Goal: Information Seeking & Learning: Learn about a topic

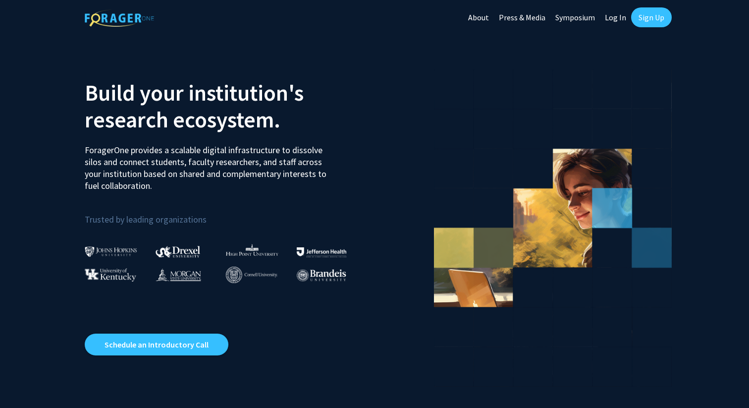
click at [645, 14] on link "Sign Up" at bounding box center [651, 17] width 41 height 20
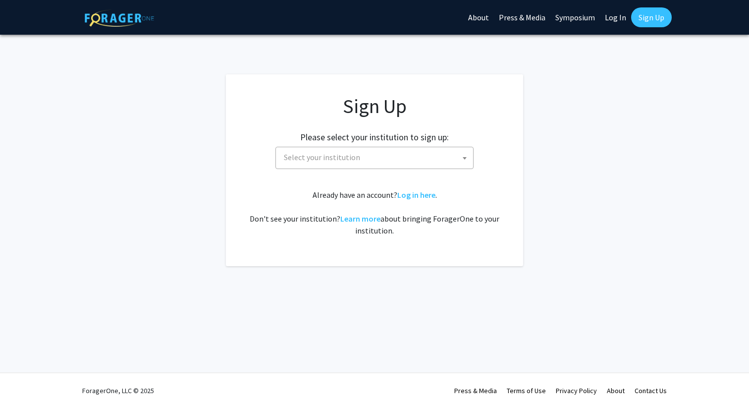
click at [408, 158] on span "Select your institution" at bounding box center [376, 157] width 193 height 20
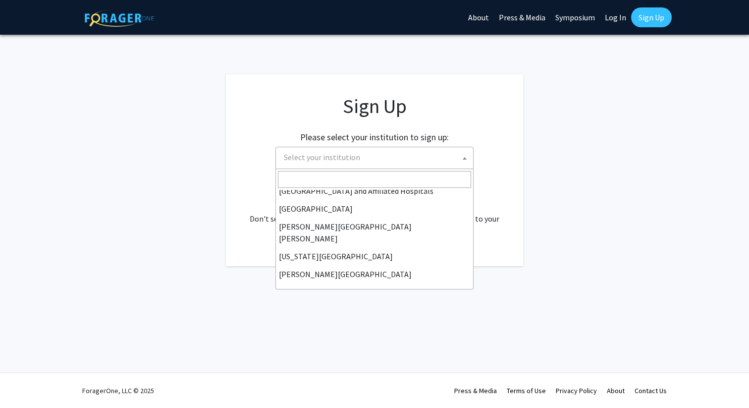
scroll to position [152, 0]
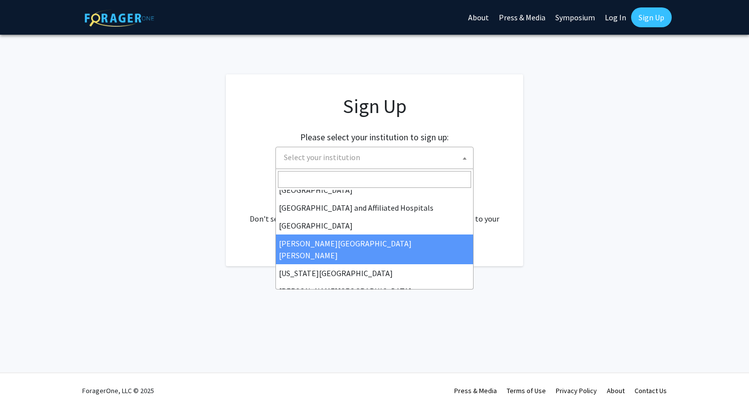
select select "1"
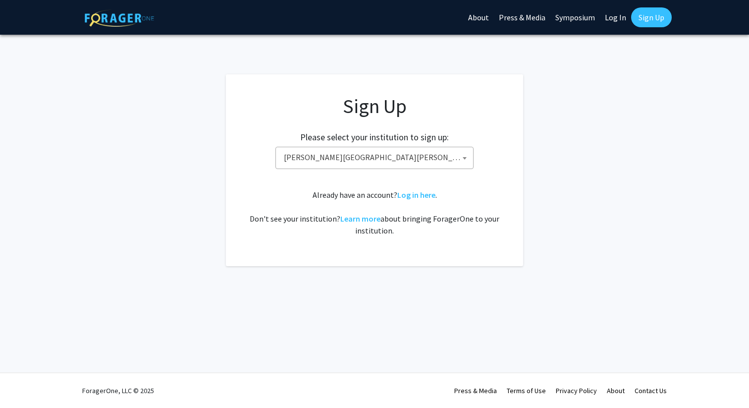
click at [608, 23] on link "Log In" at bounding box center [615, 17] width 31 height 35
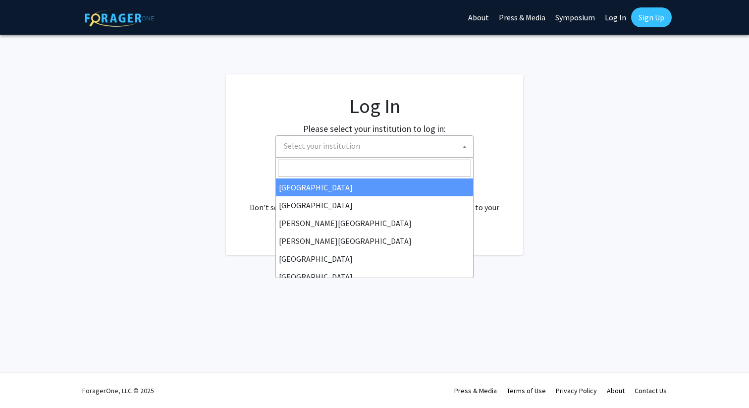
click at [386, 151] on span "Select your institution" at bounding box center [376, 146] width 193 height 20
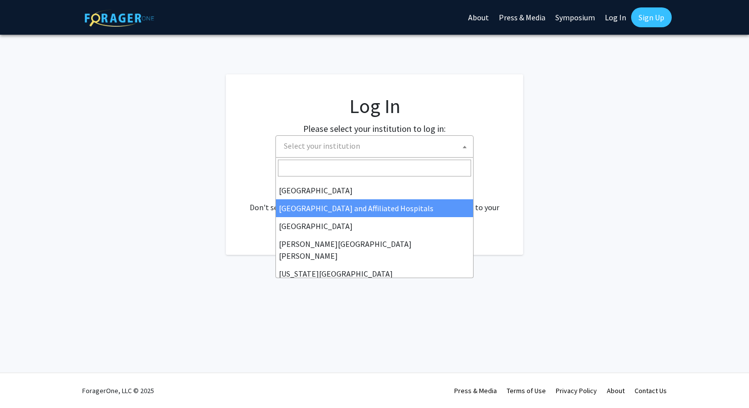
scroll to position [152, 0]
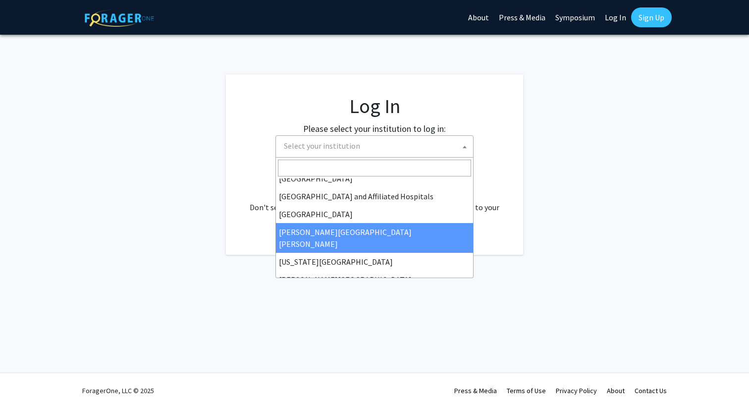
select select "1"
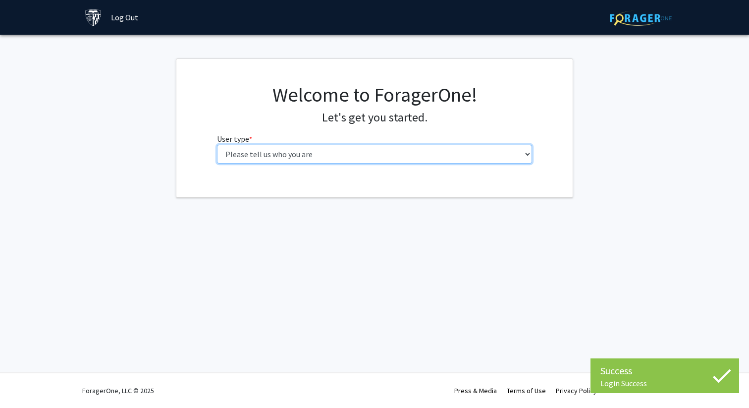
click at [248, 152] on select "Please tell us who you are Undergraduate Student Master's Student Doctoral Cand…" at bounding box center [375, 154] width 316 height 19
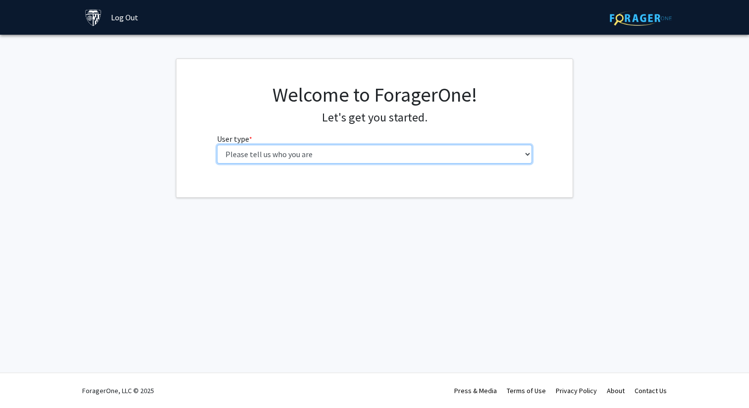
select select "1: undergrad"
click at [217, 145] on select "Please tell us who you are Undergraduate Student Master's Student Doctoral Cand…" at bounding box center [375, 154] width 316 height 19
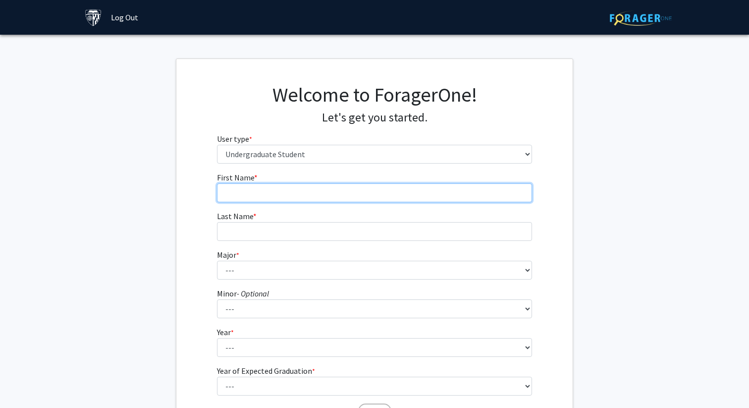
click at [428, 185] on input "First Name * required" at bounding box center [375, 192] width 316 height 19
type input "[PERSON_NAME]"
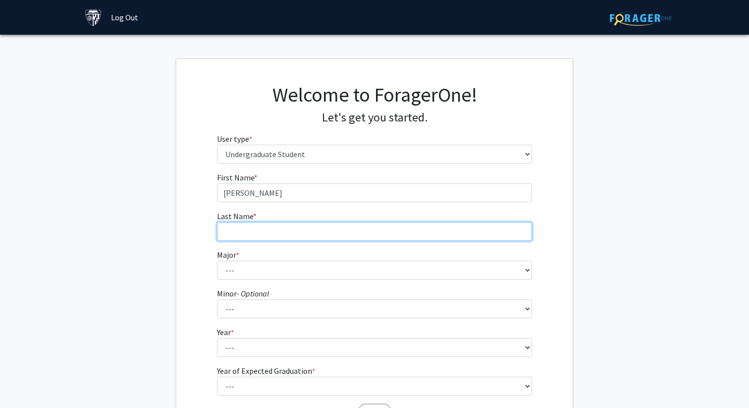
click at [372, 235] on input "Last Name * required" at bounding box center [375, 231] width 316 height 19
type input "[PERSON_NAME]"
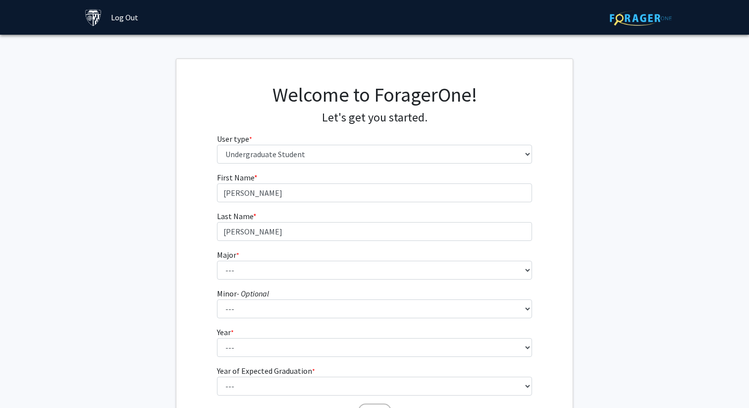
click at [644, 15] on img at bounding box center [641, 17] width 62 height 15
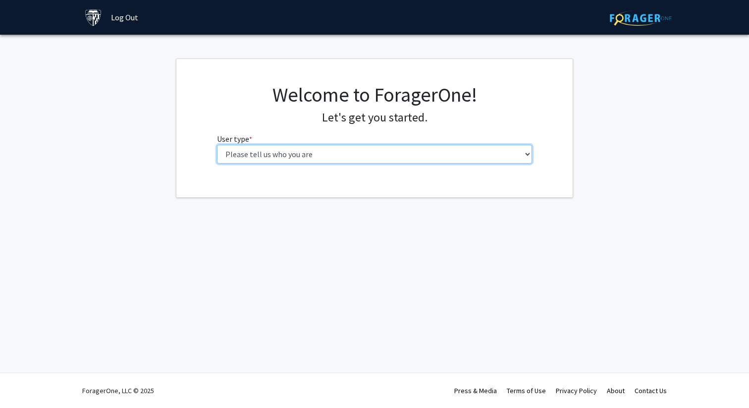
click at [345, 156] on select "Please tell us who you are Undergraduate Student Master's Student Doctoral Cand…" at bounding box center [375, 154] width 316 height 19
select select "1: undergrad"
click at [217, 145] on select "Please tell us who you are Undergraduate Student Master's Student Doctoral Cand…" at bounding box center [375, 154] width 316 height 19
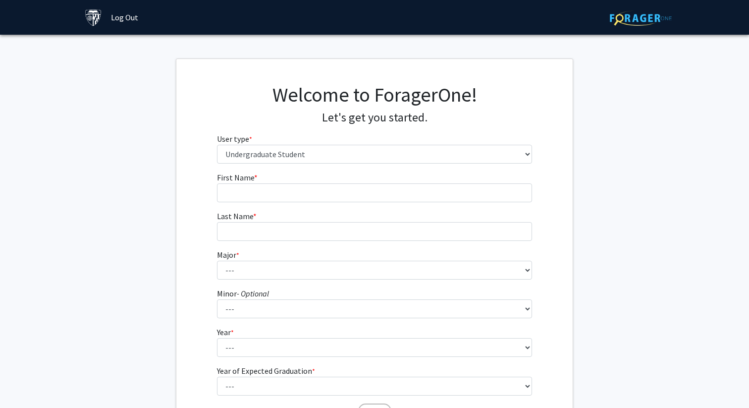
click at [447, 208] on form "First Name * required Last Name * required Major * required --- Africana Studie…" at bounding box center [375, 292] width 316 height 242
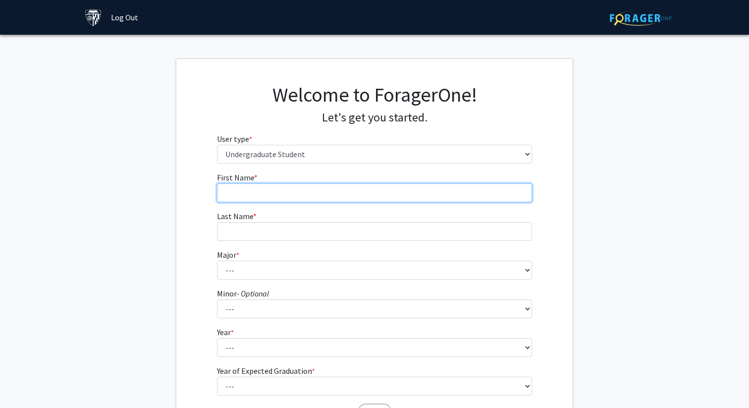
click at [310, 188] on input "First Name * required" at bounding box center [375, 192] width 316 height 19
type input "[PERSON_NAME]"
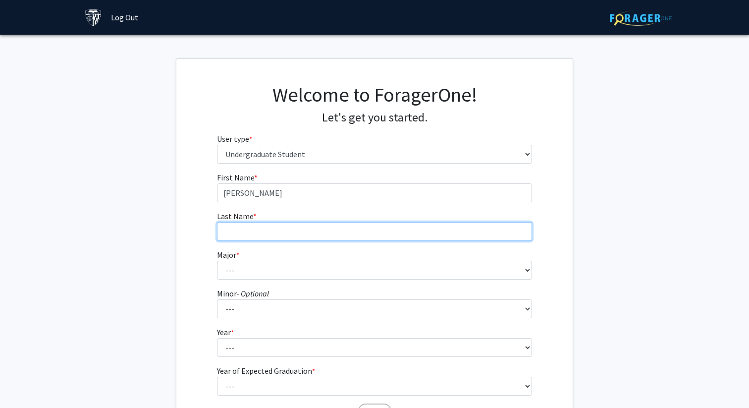
click at [282, 233] on input "Last Name * required" at bounding box center [375, 231] width 316 height 19
type input "[PERSON_NAME]"
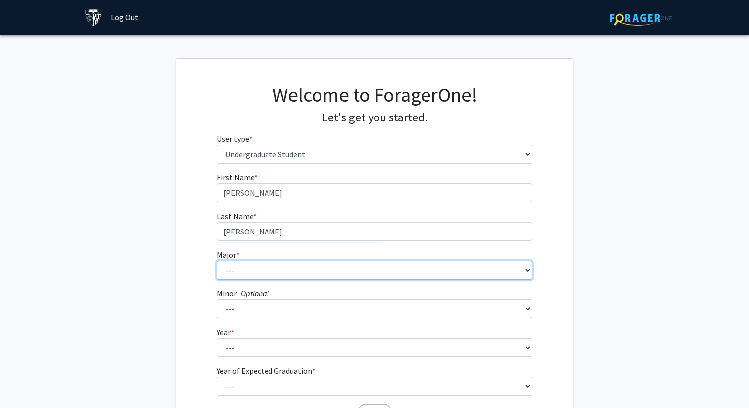
click at [273, 268] on select "--- Africana Studies Anthropology Applied Mathematics & Statistics Archaeology …" at bounding box center [375, 270] width 316 height 19
select select "41: 55"
click at [217, 261] on select "--- Africana Studies Anthropology Applied Mathematics & Statistics Archaeology …" at bounding box center [375, 270] width 316 height 19
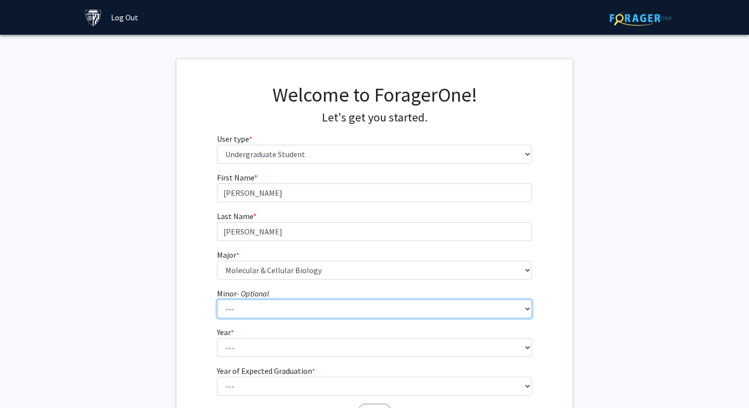
click at [268, 310] on select "--- Accounting and Financial Management Africana Studies Anthropology Applied M…" at bounding box center [375, 308] width 316 height 19
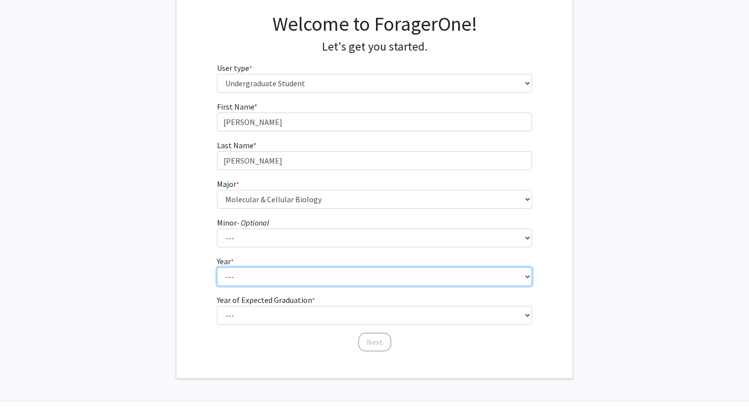
click at [231, 276] on select "--- First-year Sophomore Junior Senior Postbaccalaureate Certificate" at bounding box center [375, 276] width 316 height 19
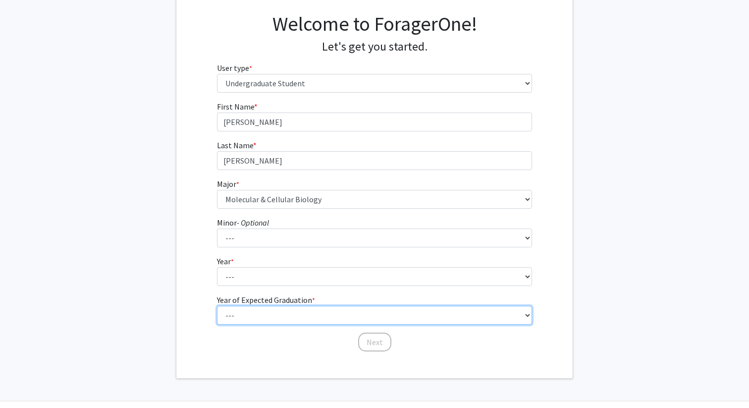
click at [237, 308] on fg-select "Year of Expected Graduation * required --- 2025 2026 2027 2028 2029 2030 2031 2…" at bounding box center [375, 309] width 316 height 31
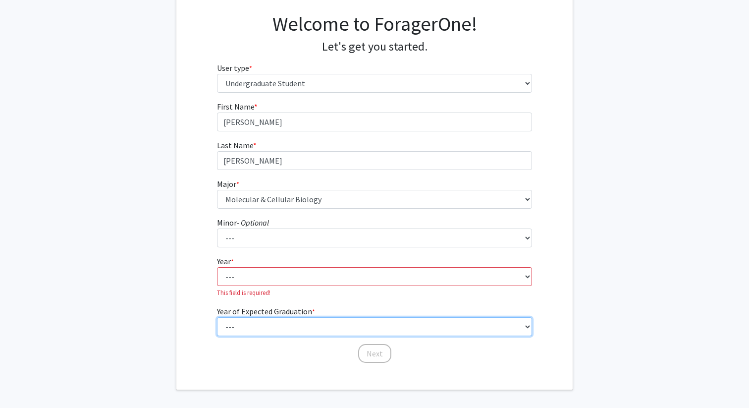
select select "5: 2029"
click at [217, 317] on select "--- 2025 2026 2027 2028 2029 2030 2031 2032 2033 2034" at bounding box center [375, 326] width 316 height 19
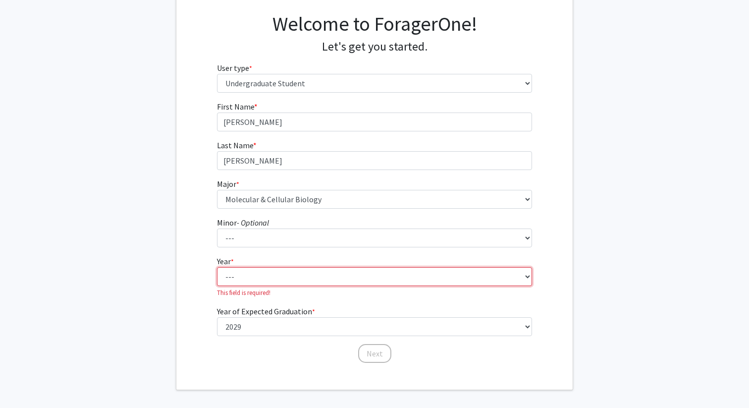
click at [245, 276] on select "--- First-year Sophomore Junior Senior Postbaccalaureate Certificate" at bounding box center [375, 276] width 316 height 19
select select "1: first-year"
click at [217, 267] on select "--- First-year Sophomore Junior Senior Postbaccalaureate Certificate" at bounding box center [375, 276] width 316 height 19
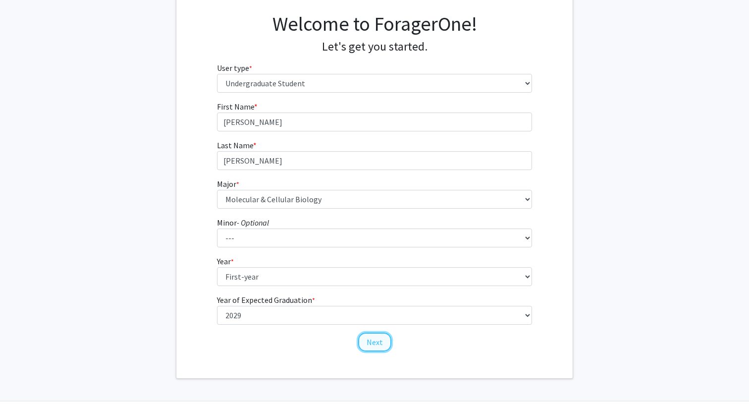
click at [375, 345] on button "Next" at bounding box center [374, 341] width 33 height 19
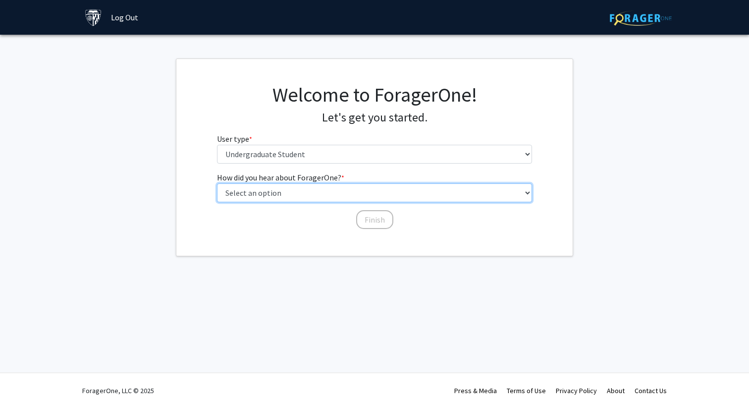
click at [331, 193] on select "Select an option Peer/student recommendation Faculty/staff recommendation Unive…" at bounding box center [375, 192] width 316 height 19
select select "2: faculty_recommendation"
click at [217, 183] on select "Select an option Peer/student recommendation Faculty/staff recommendation Unive…" at bounding box center [375, 192] width 316 height 19
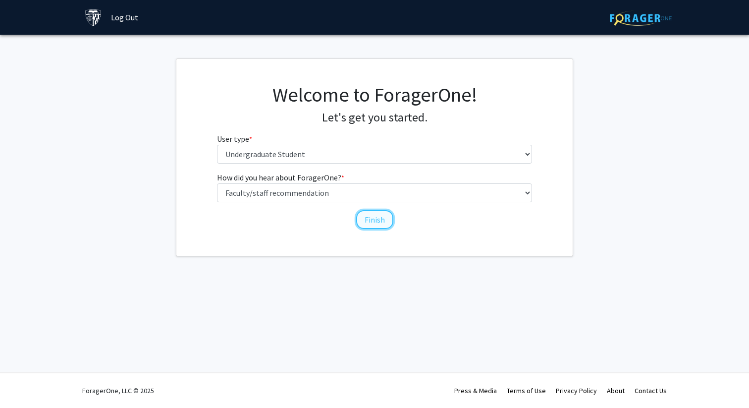
click at [371, 215] on button "Finish" at bounding box center [374, 219] width 37 height 19
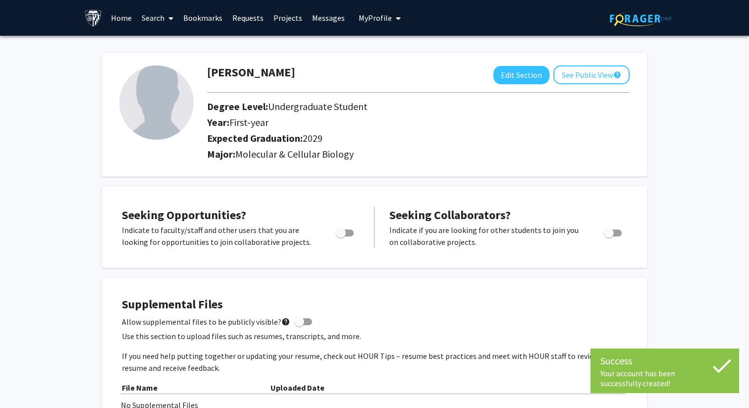
click at [340, 232] on span "Toggle" at bounding box center [341, 233] width 10 height 10
click at [340, 236] on input "Are you actively seeking opportunities?" at bounding box center [340, 236] width 0 height 0
checkbox input "true"
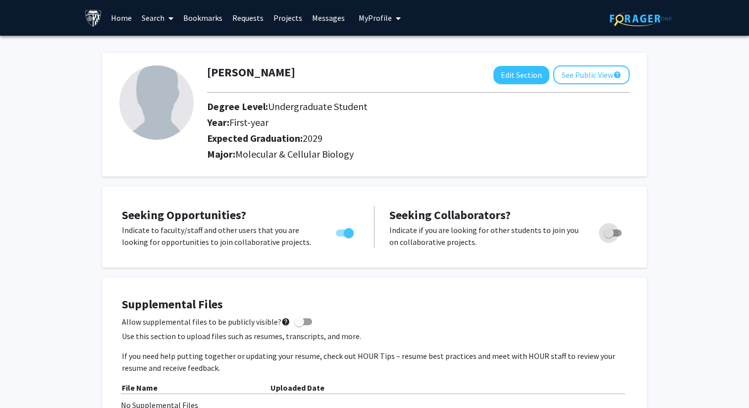
click at [615, 232] on span "Toggle" at bounding box center [613, 232] width 18 height 7
click at [609, 236] on input "Would you like to receive other student requests to work with you?" at bounding box center [608, 236] width 0 height 0
click at [615, 234] on span "Toggle" at bounding box center [617, 233] width 10 height 10
click at [609, 236] on input "Would you like to receive other student requests to work with you?" at bounding box center [608, 236] width 0 height 0
checkbox input "false"
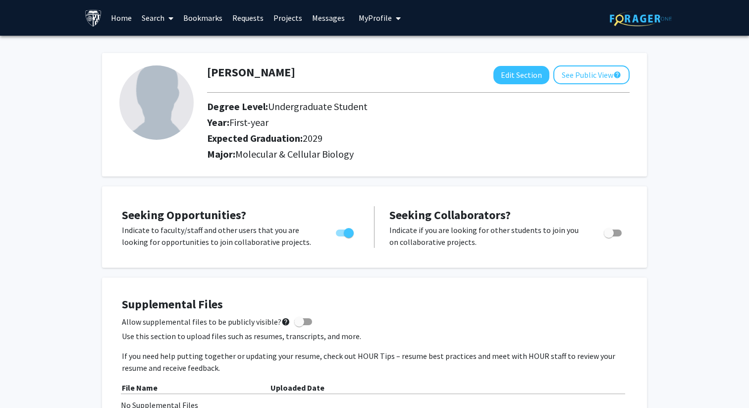
click at [119, 19] on link "Home" at bounding box center [121, 17] width 31 height 35
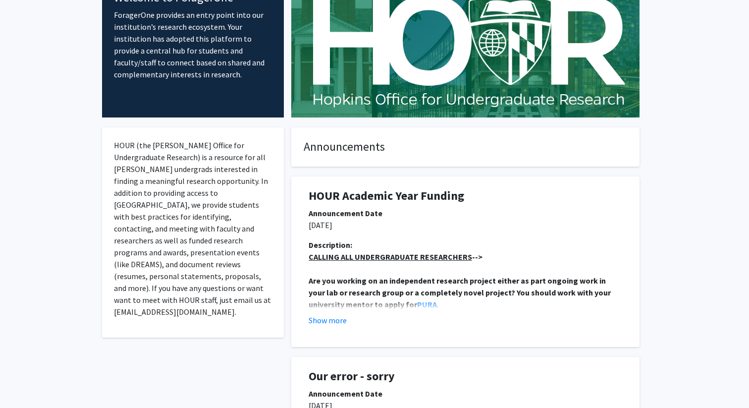
scroll to position [91, 0]
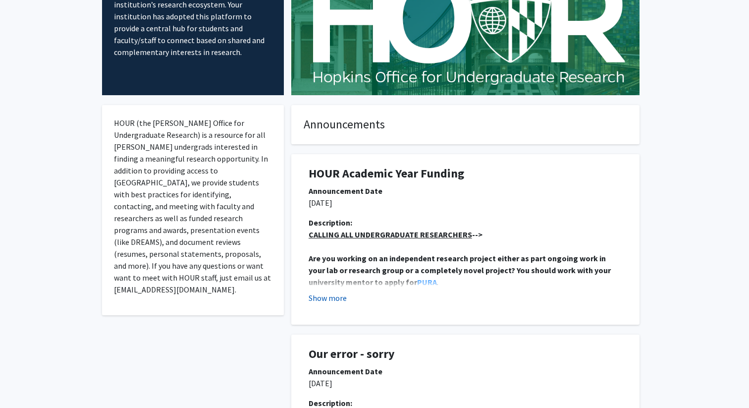
click at [331, 296] on button "Show more" at bounding box center [328, 298] width 38 height 12
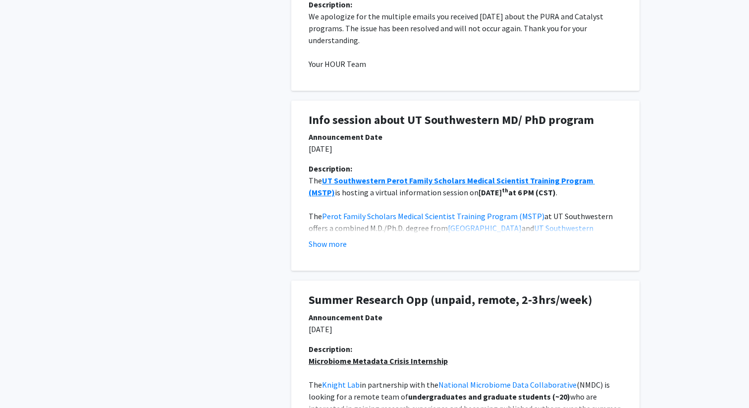
scroll to position [859, 0]
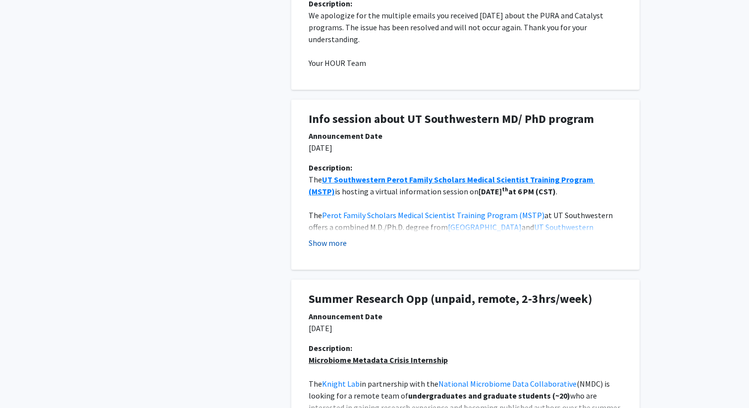
click at [337, 243] on button "Show more" at bounding box center [328, 243] width 38 height 12
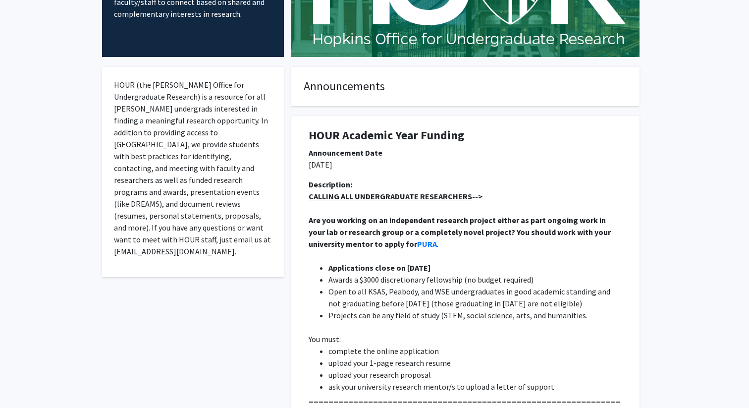
scroll to position [0, 0]
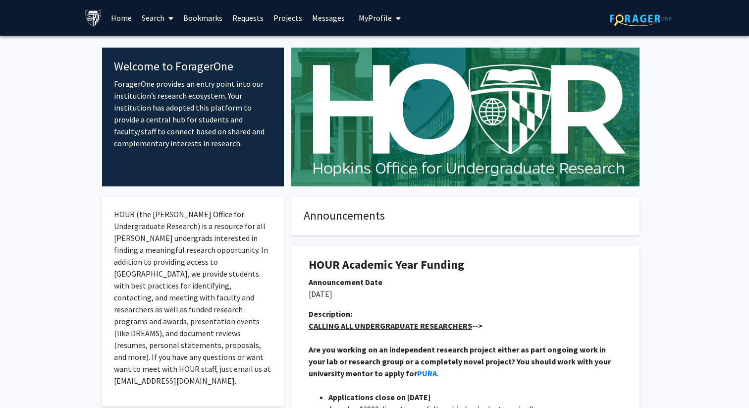
click at [288, 15] on link "Projects" at bounding box center [288, 17] width 39 height 35
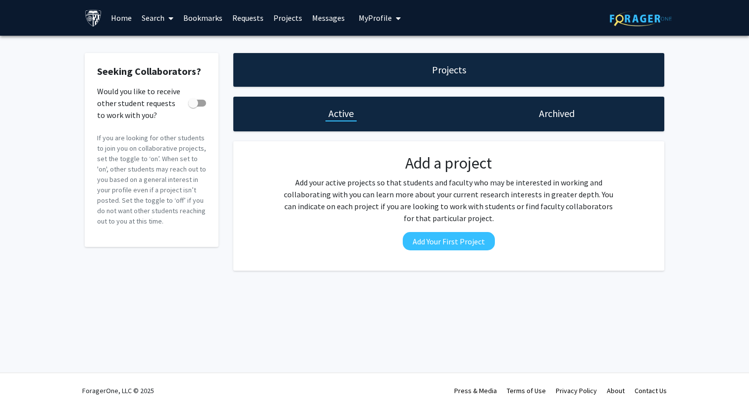
click at [152, 13] on link "Search" at bounding box center [158, 17] width 42 height 35
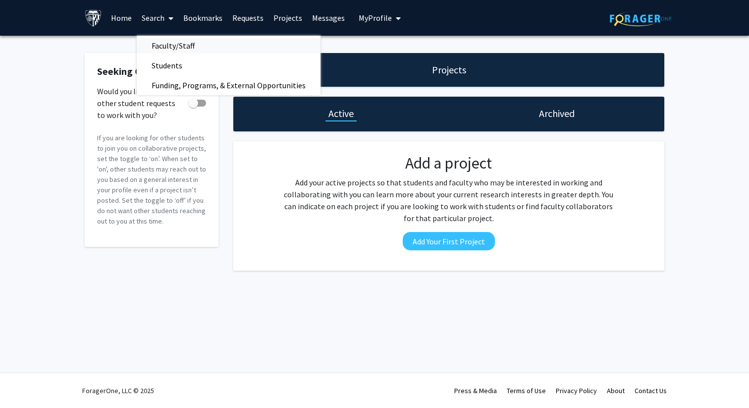
click at [160, 46] on span "Faculty/Staff" at bounding box center [173, 46] width 73 height 20
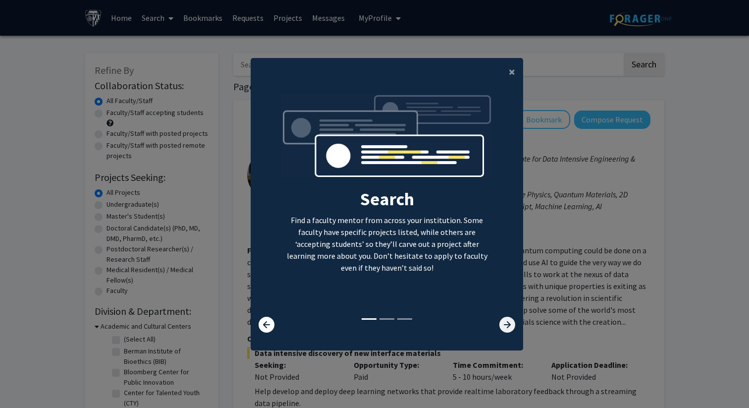
click at [504, 322] on icon at bounding box center [507, 325] width 16 height 16
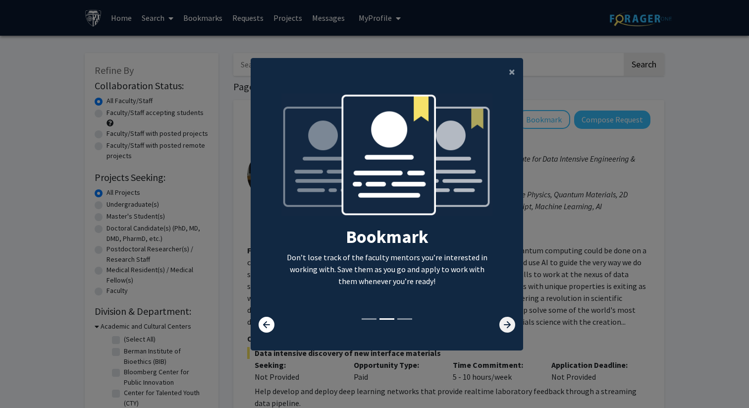
click at [504, 322] on icon at bounding box center [507, 325] width 16 height 16
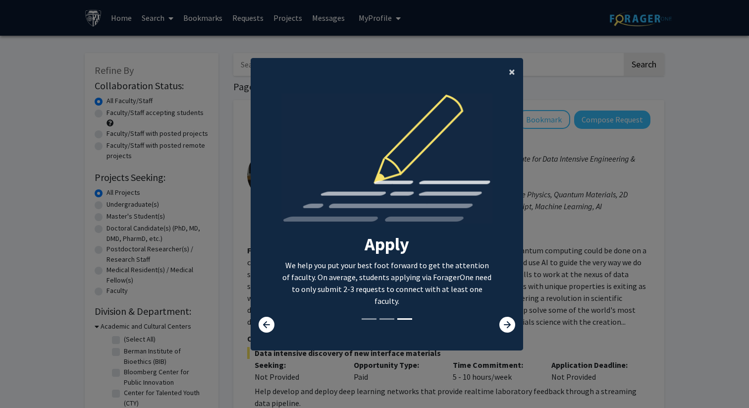
click at [506, 71] on button "×" at bounding box center [512, 72] width 22 height 28
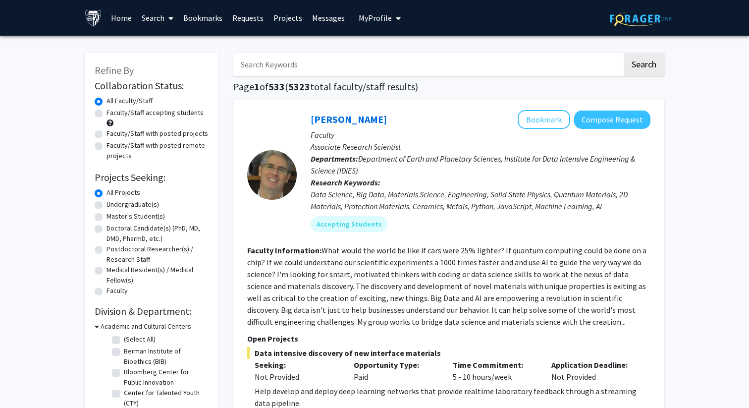
click at [107, 113] on label "Faculty/Staff accepting students" at bounding box center [155, 113] width 97 height 10
click at [107, 113] on input "Faculty/Staff accepting students" at bounding box center [110, 111] width 6 height 6
radio input "true"
click at [127, 205] on label "Undergraduate(s)" at bounding box center [133, 204] width 53 height 10
click at [113, 205] on input "Undergraduate(s)" at bounding box center [110, 202] width 6 height 6
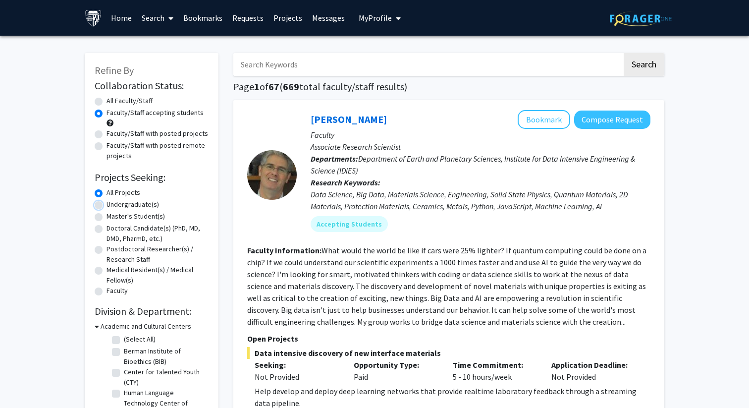
radio input "true"
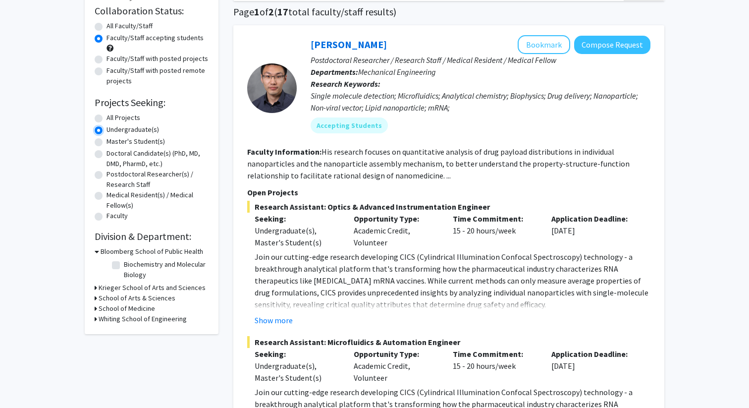
scroll to position [77, 0]
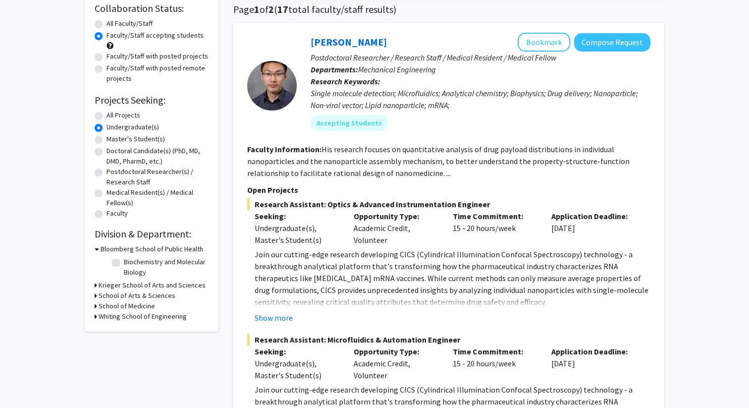
click at [132, 284] on h3 "Krieger School of Arts and Sciences" at bounding box center [152, 285] width 107 height 10
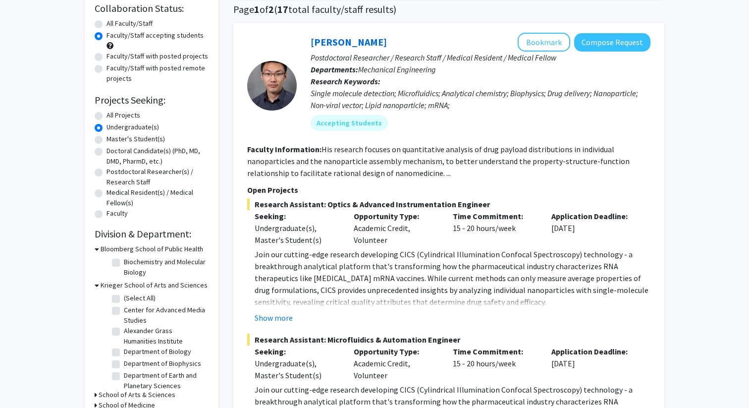
click at [124, 260] on label "Biochemistry and Molecular Biology" at bounding box center [165, 267] width 82 height 21
click at [124, 260] on input "Biochemistry and Molecular Biology" at bounding box center [127, 260] width 6 height 6
checkbox input "true"
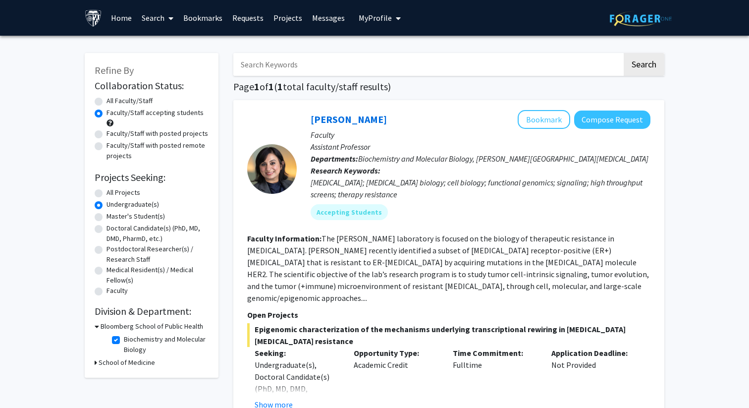
scroll to position [34, 0]
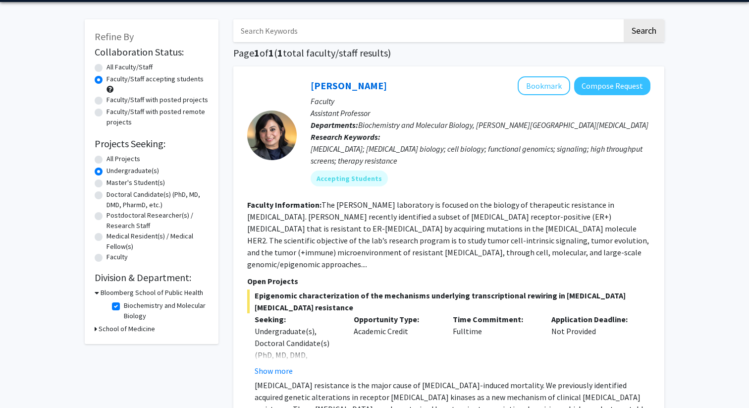
click at [102, 327] on h3 "School of Medicine" at bounding box center [127, 329] width 56 height 10
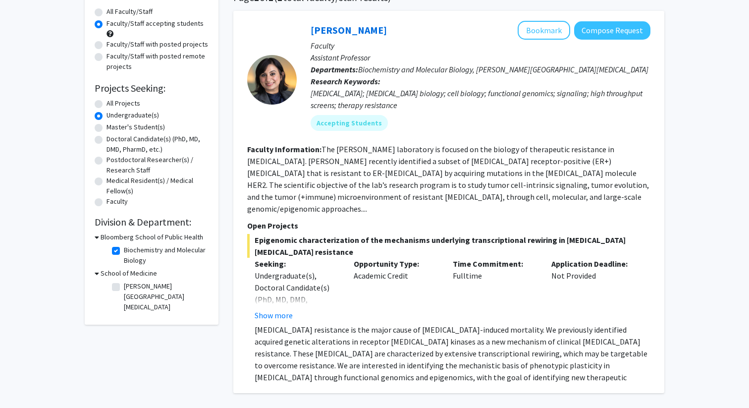
scroll to position [95, 0]
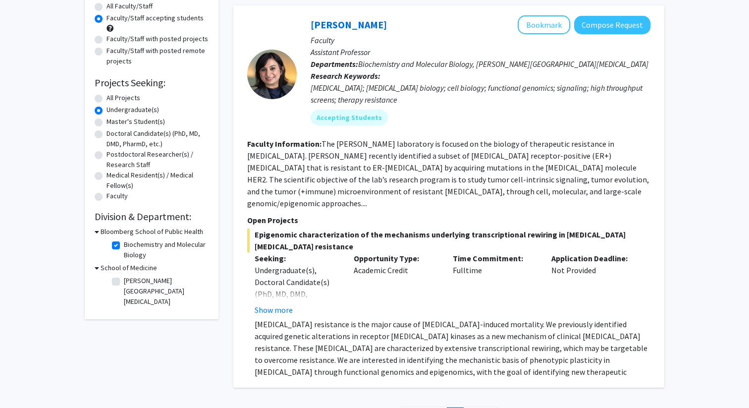
click at [114, 268] on h3 "School of Medicine" at bounding box center [129, 268] width 56 height 10
click at [124, 246] on label "Biochemistry and Molecular Biology" at bounding box center [165, 249] width 82 height 21
click at [124, 246] on input "Biochemistry and Molecular Biology" at bounding box center [127, 242] width 6 height 6
checkbox input "false"
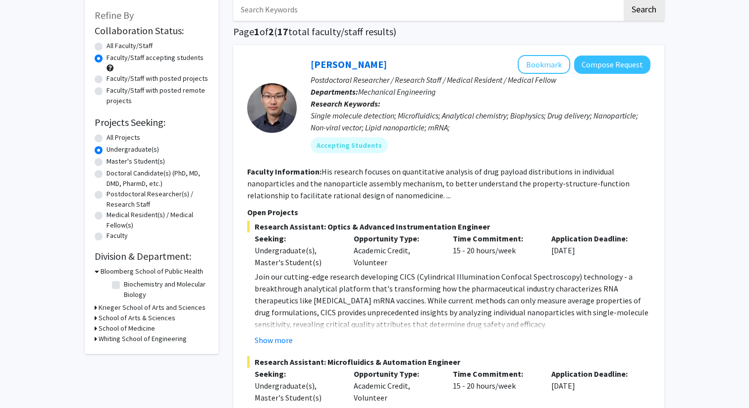
scroll to position [66, 0]
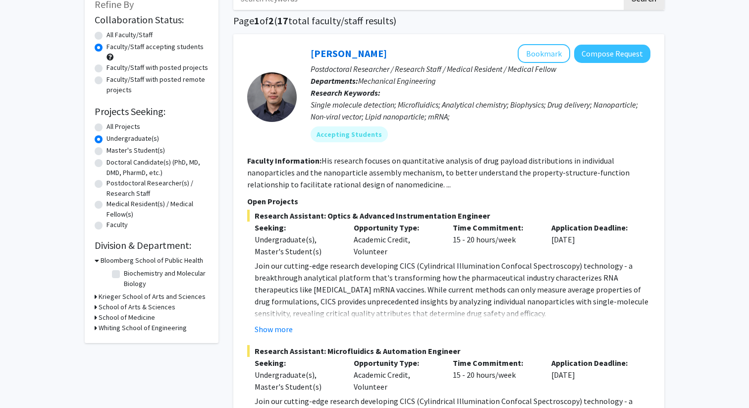
click at [120, 294] on h3 "Krieger School of Arts and Sciences" at bounding box center [152, 296] width 107 height 10
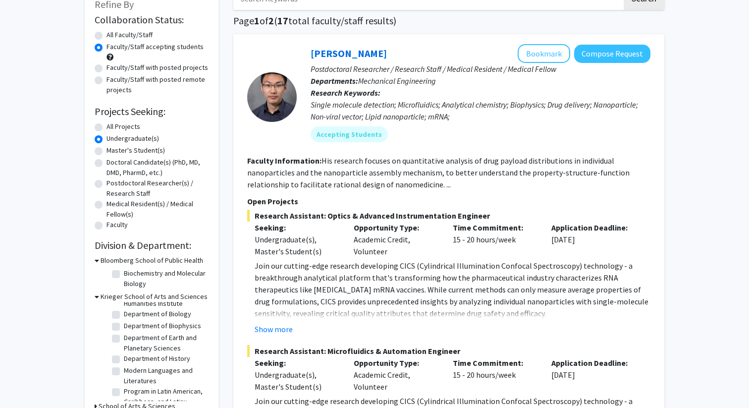
scroll to position [51, 0]
click at [142, 313] on label "Department of Biology" at bounding box center [157, 312] width 67 height 10
click at [130, 313] on input "Department of Biology" at bounding box center [127, 310] width 6 height 6
checkbox input "true"
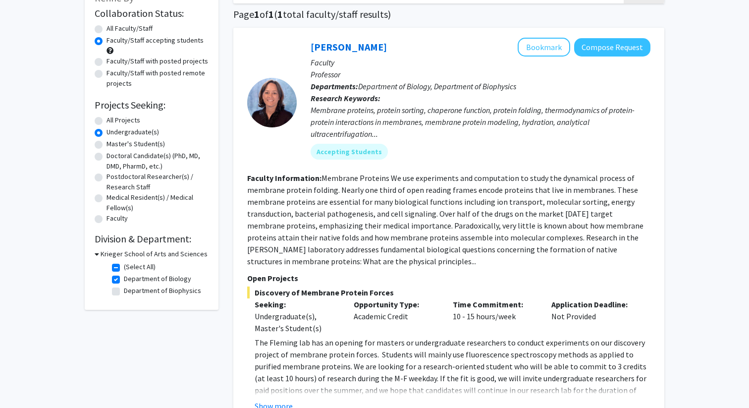
scroll to position [91, 0]
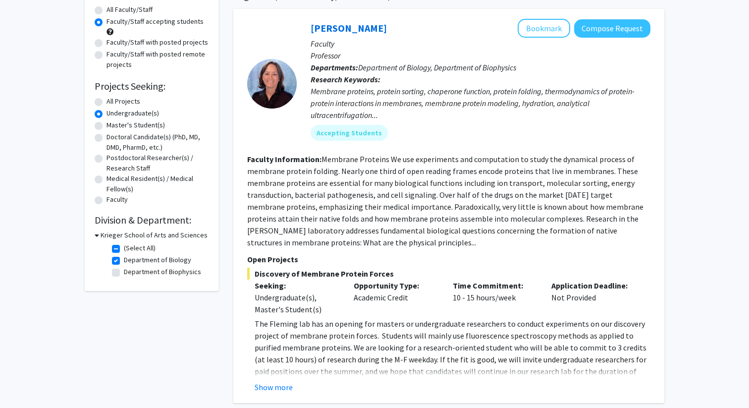
click at [124, 261] on label "Department of Biology" at bounding box center [157, 260] width 67 height 10
click at [124, 261] on input "Department of Biology" at bounding box center [127, 258] width 6 height 6
checkbox input "false"
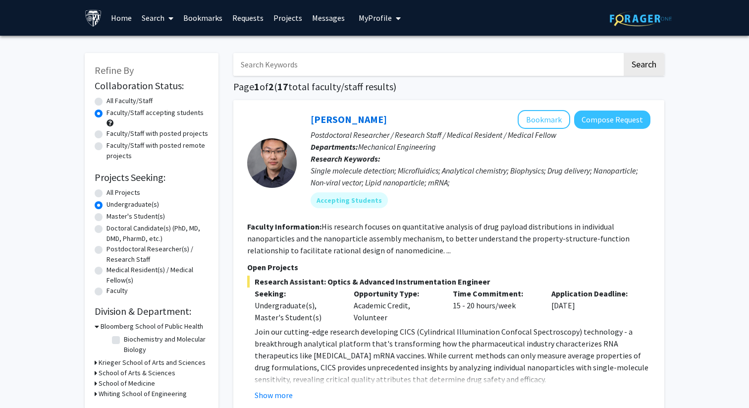
click at [124, 341] on label "Biochemistry and Molecular Biology" at bounding box center [165, 344] width 82 height 21
click at [124, 340] on input "Biochemistry and Molecular Biology" at bounding box center [127, 337] width 6 height 6
checkbox input "true"
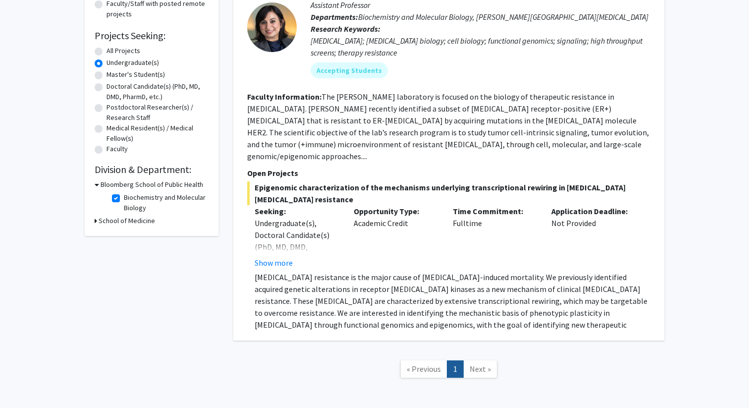
scroll to position [172, 0]
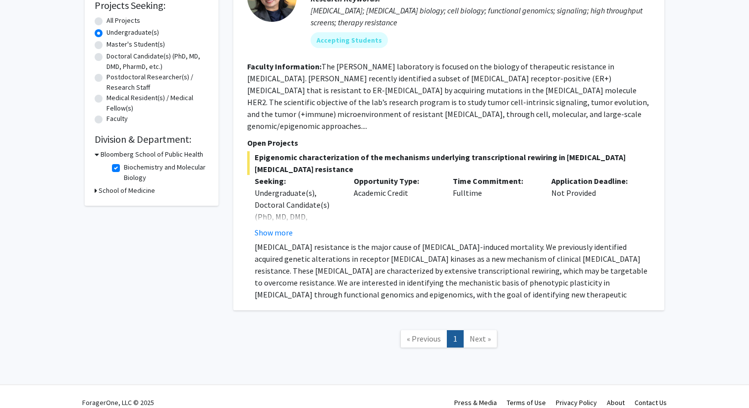
click at [483, 330] on link "Next »" at bounding box center [480, 338] width 34 height 17
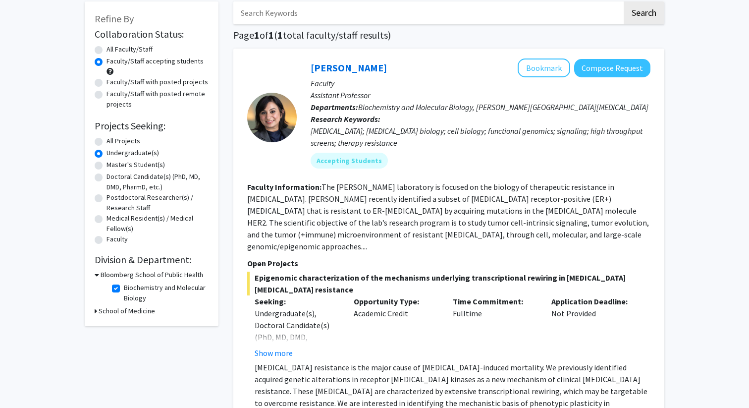
scroll to position [0, 0]
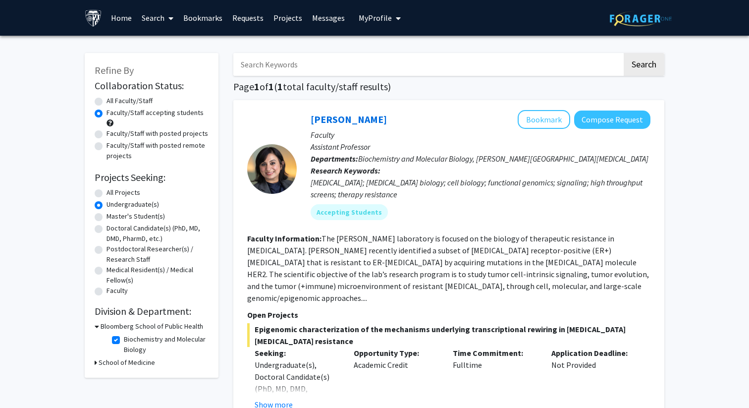
click at [124, 339] on label "Biochemistry and Molecular Biology" at bounding box center [165, 344] width 82 height 21
click at [124, 339] on input "Biochemistry and Molecular Biology" at bounding box center [127, 337] width 6 height 6
checkbox input "false"
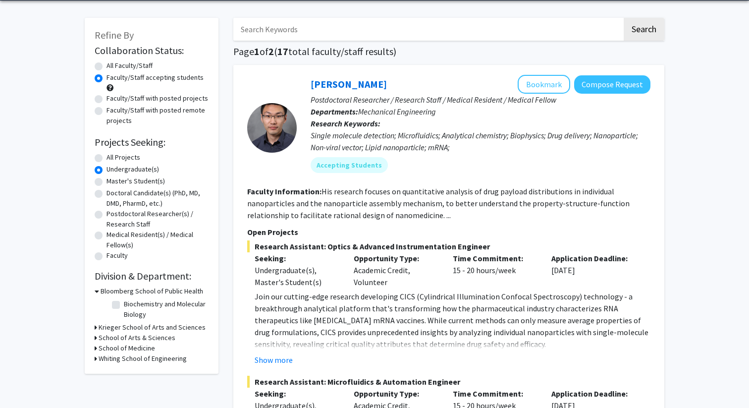
scroll to position [37, 0]
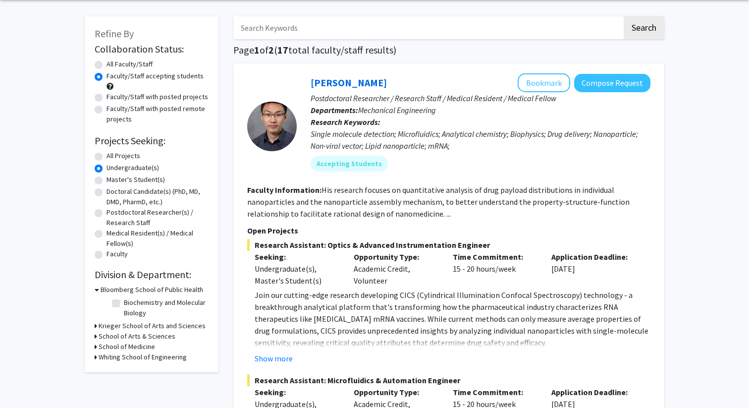
click at [147, 327] on h3 "Krieger School of Arts and Sciences" at bounding box center [152, 326] width 107 height 10
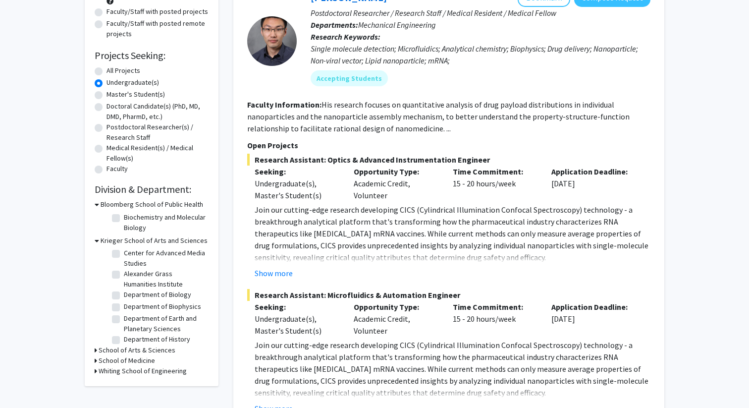
scroll to position [0, 0]
click at [114, 360] on h3 "School of Medicine" at bounding box center [127, 360] width 56 height 10
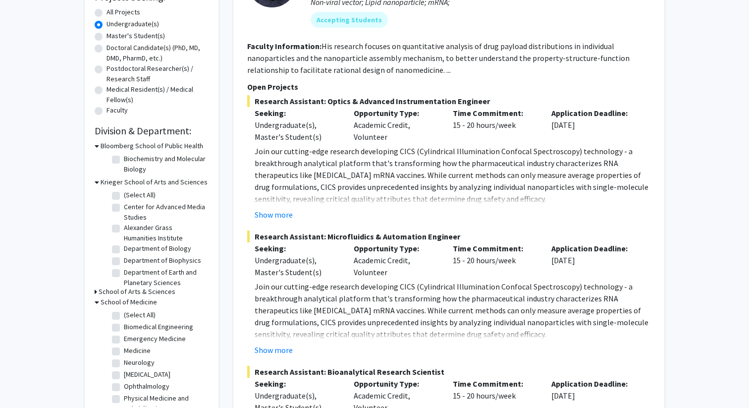
scroll to position [183, 0]
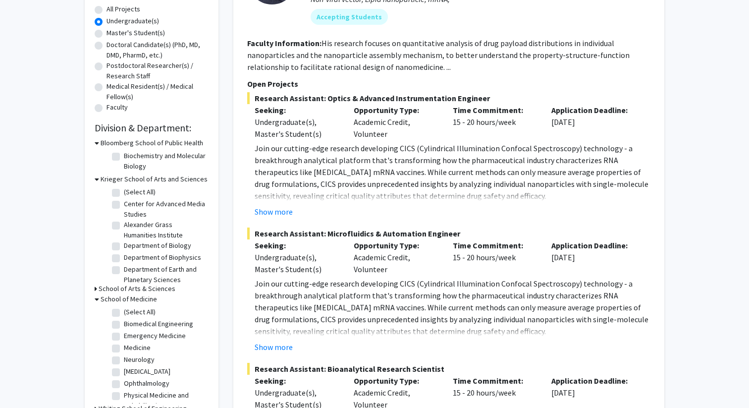
click at [124, 313] on label "(Select All)" at bounding box center [140, 312] width 32 height 10
click at [124, 313] on input "(Select All)" at bounding box center [127, 310] width 6 height 6
checkbox input "true"
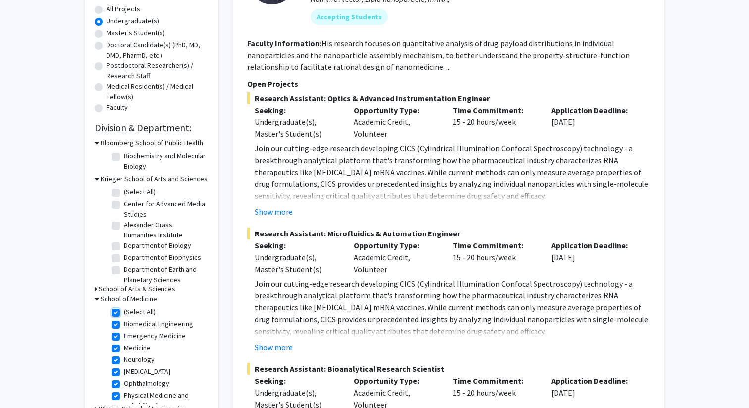
checkbox input "true"
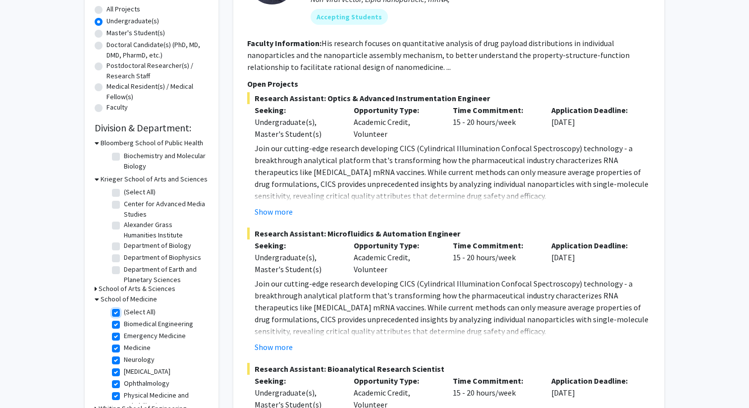
checkbox input "true"
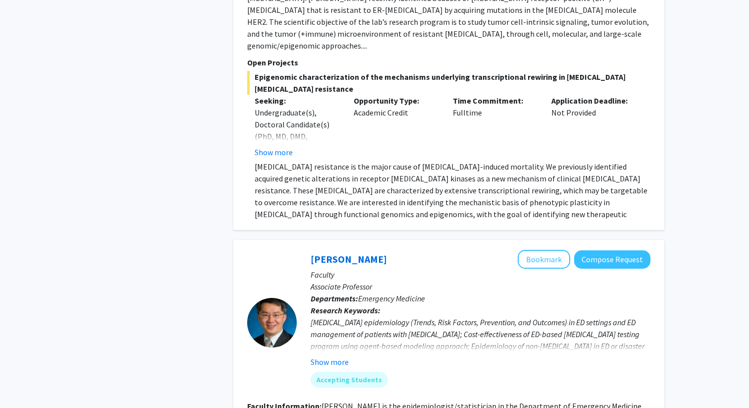
scroll to position [2956, 0]
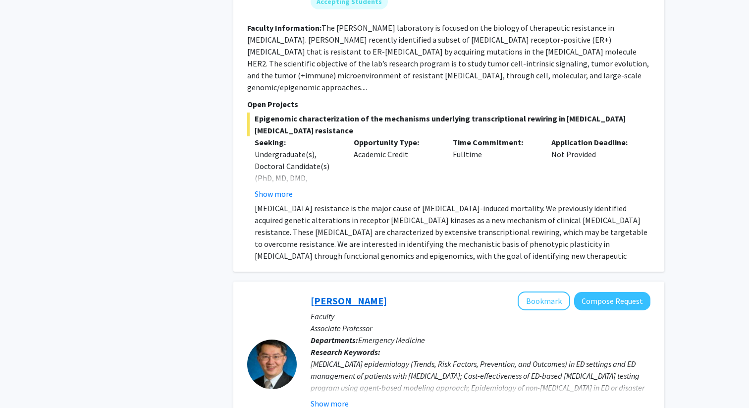
click at [333, 294] on link "[PERSON_NAME]" at bounding box center [349, 300] width 76 height 12
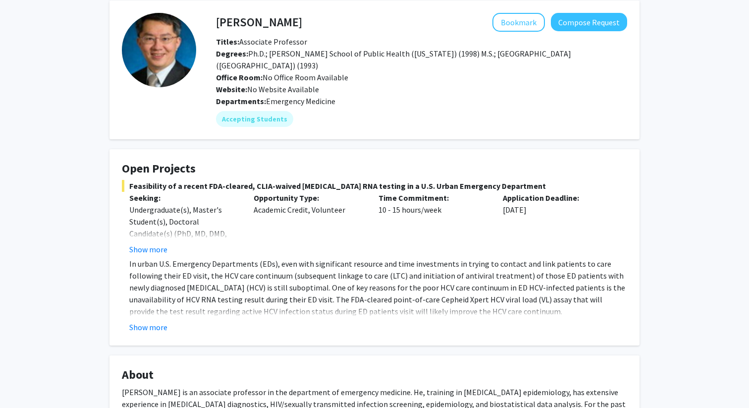
scroll to position [87, 0]
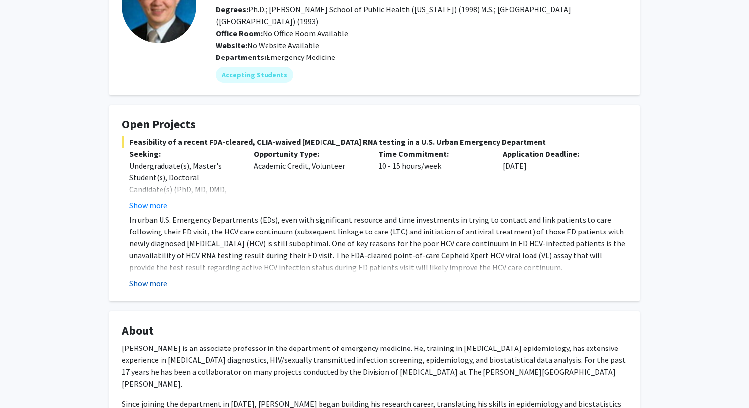
click at [150, 283] on button "Show more" at bounding box center [148, 283] width 38 height 12
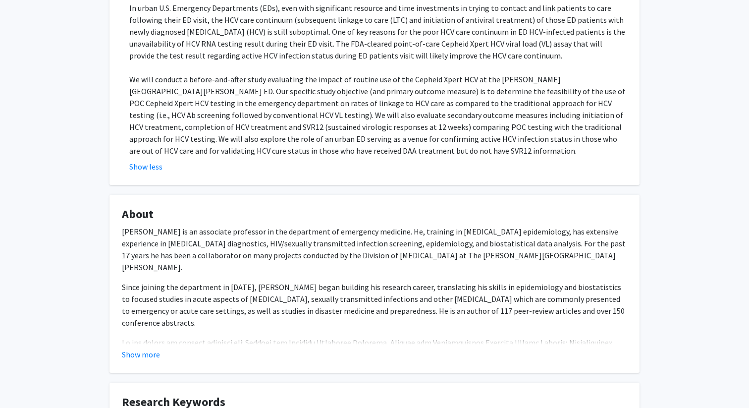
scroll to position [313, 0]
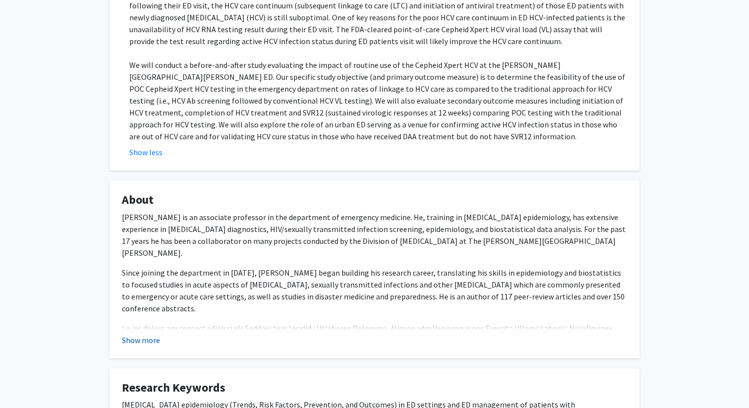
click at [141, 337] on button "Show more" at bounding box center [141, 340] width 38 height 12
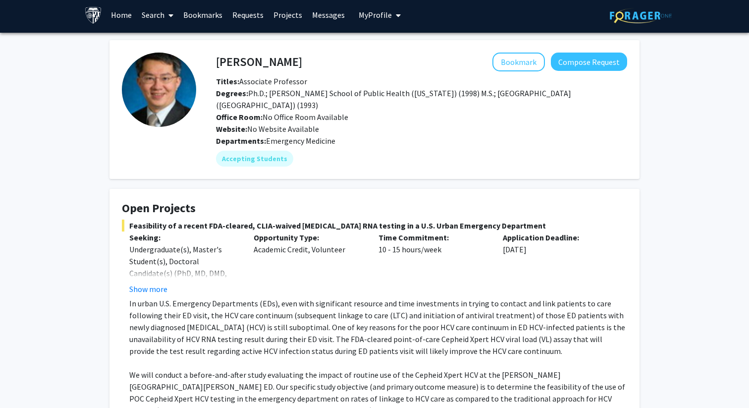
scroll to position [0, 0]
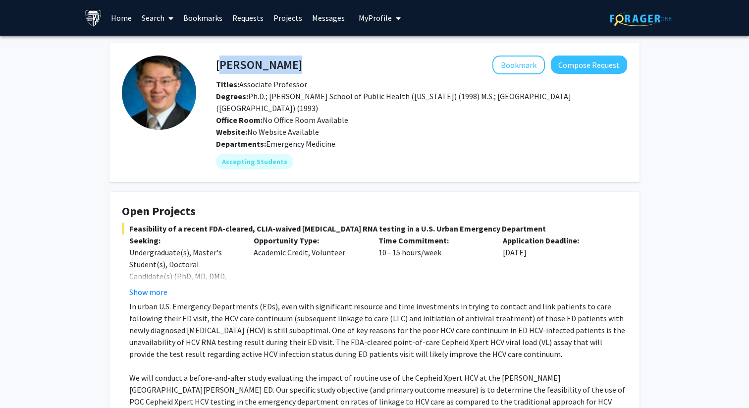
drag, startPoint x: 301, startPoint y: 64, endPoint x: 218, endPoint y: 68, distance: 83.4
click at [218, 68] on div "[PERSON_NAME] Bookmark Compose Request" at bounding box center [422, 64] width 426 height 19
copy h4 "[PERSON_NAME]"
